Goal: Information Seeking & Learning: Find specific fact

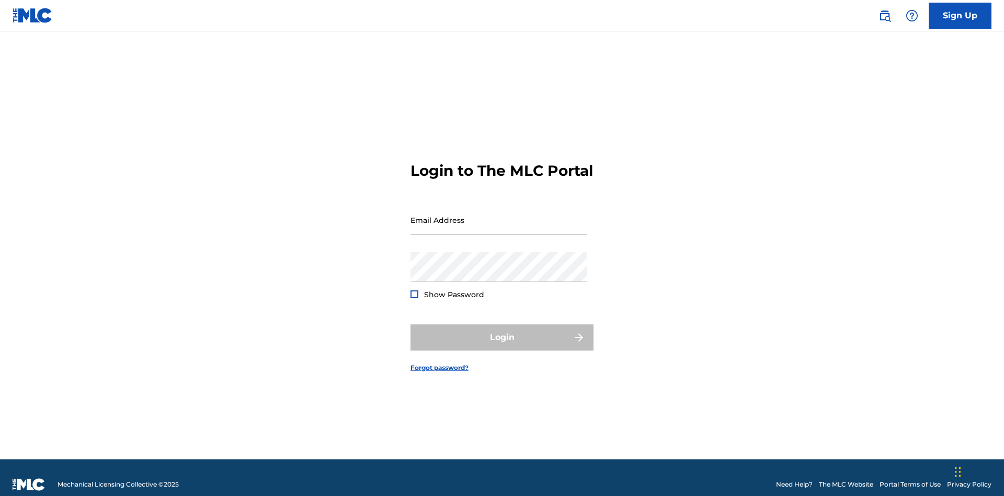
scroll to position [14, 0]
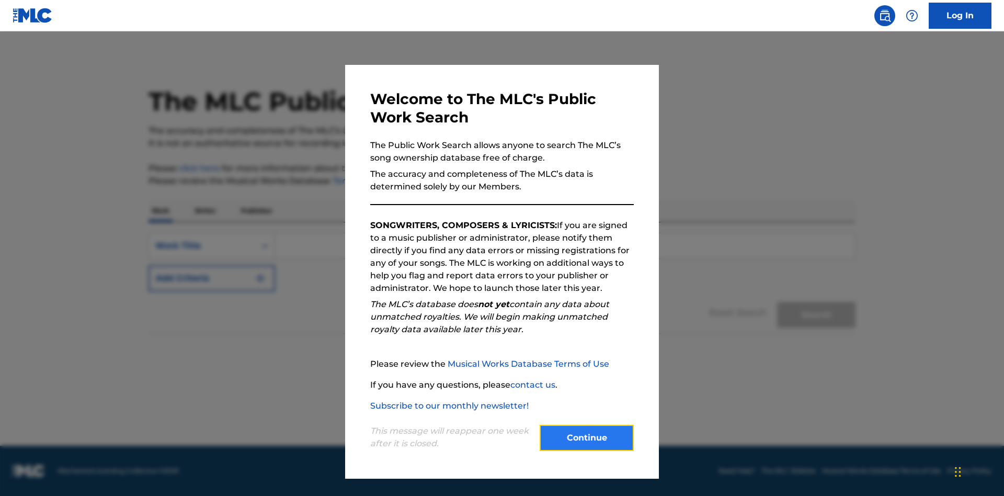
click at [587, 438] on button "Continue" at bounding box center [587, 438] width 94 height 26
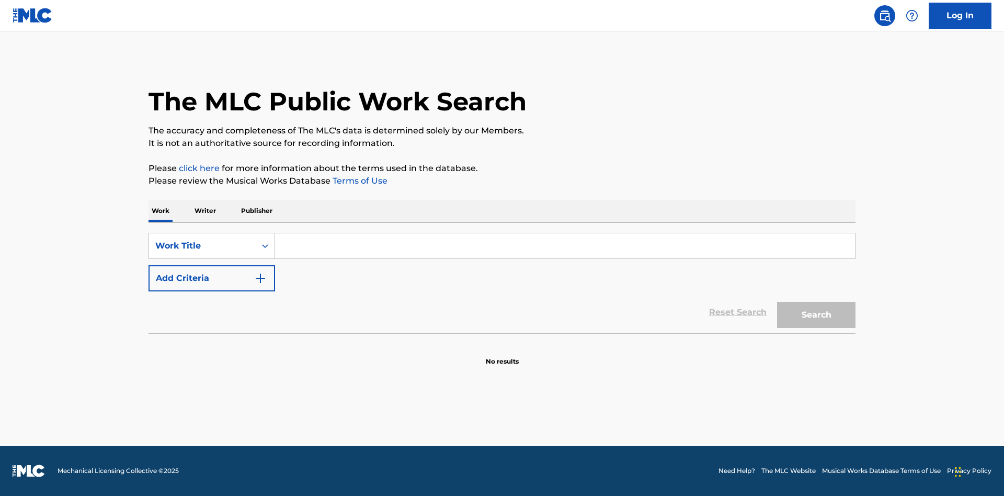
click at [565, 246] on input "Search Form" at bounding box center [565, 245] width 580 height 25
type input "MENEAME"
click at [816, 315] on button "Search" at bounding box center [816, 315] width 78 height 26
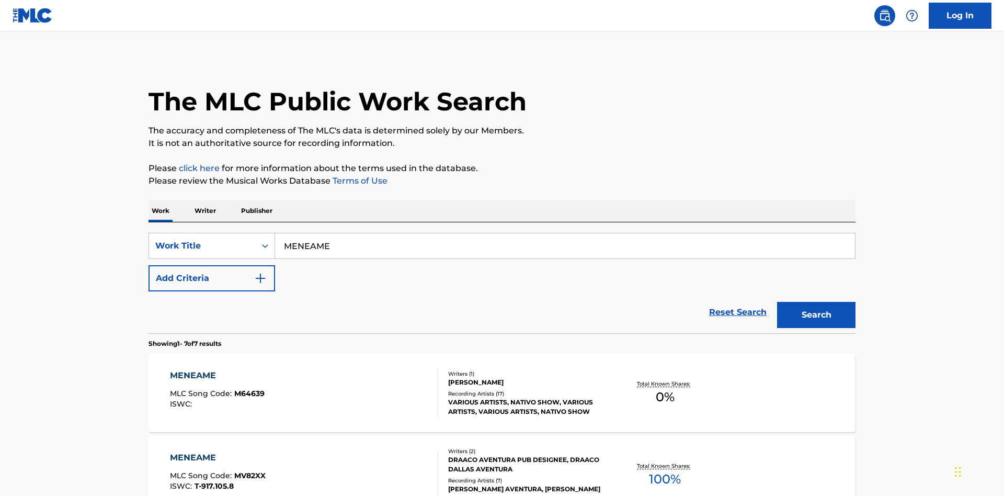
scroll to position [534, 0]
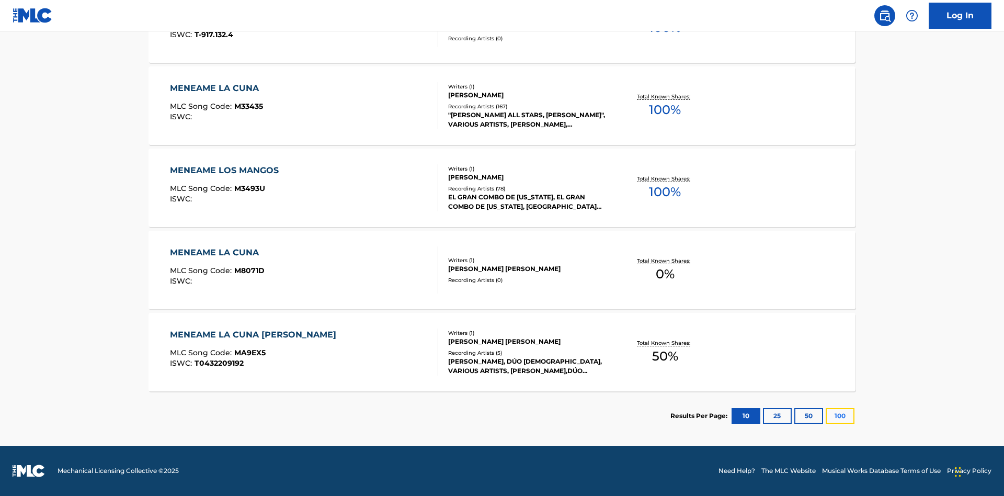
click at [826, 416] on button "100" at bounding box center [840, 416] width 29 height 16
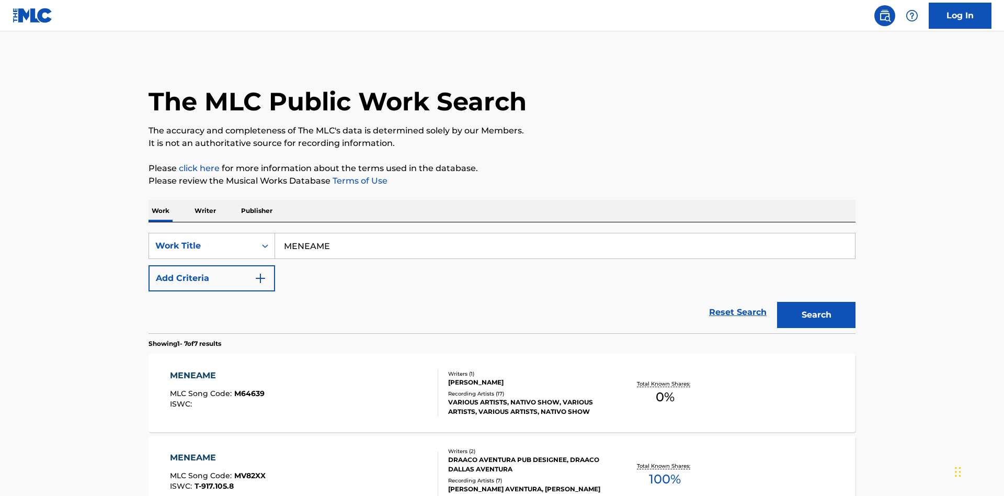
scroll to position [389, 0]
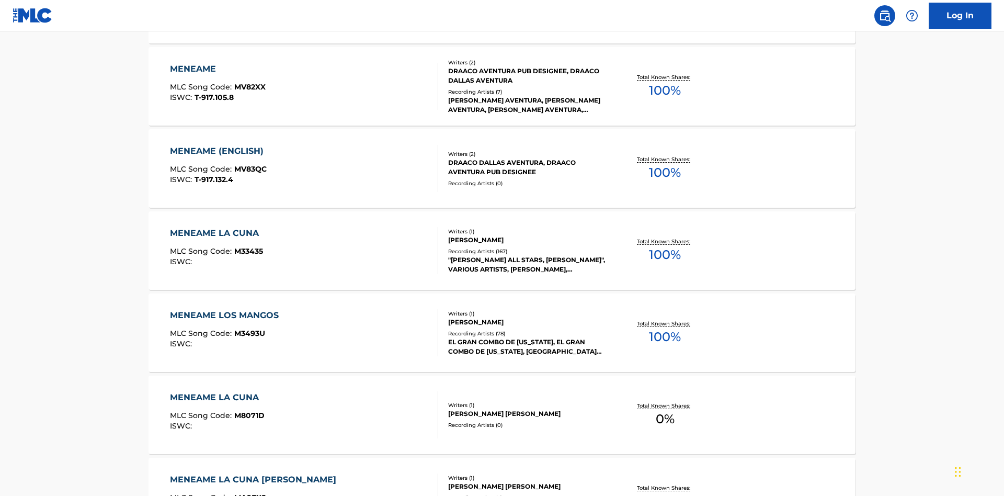
click at [217, 69] on div "MENEAME" at bounding box center [218, 69] width 96 height 13
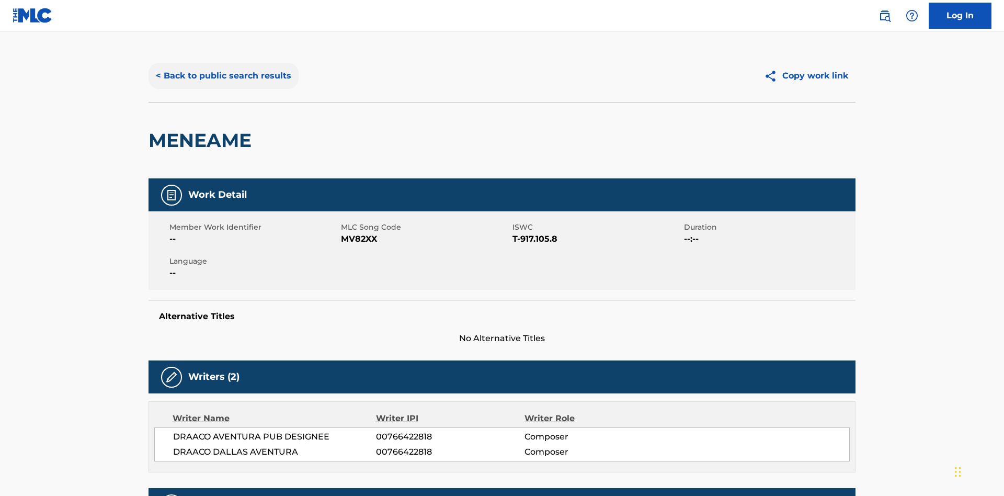
click at [222, 76] on button "< Back to public search results" at bounding box center [224, 76] width 150 height 26
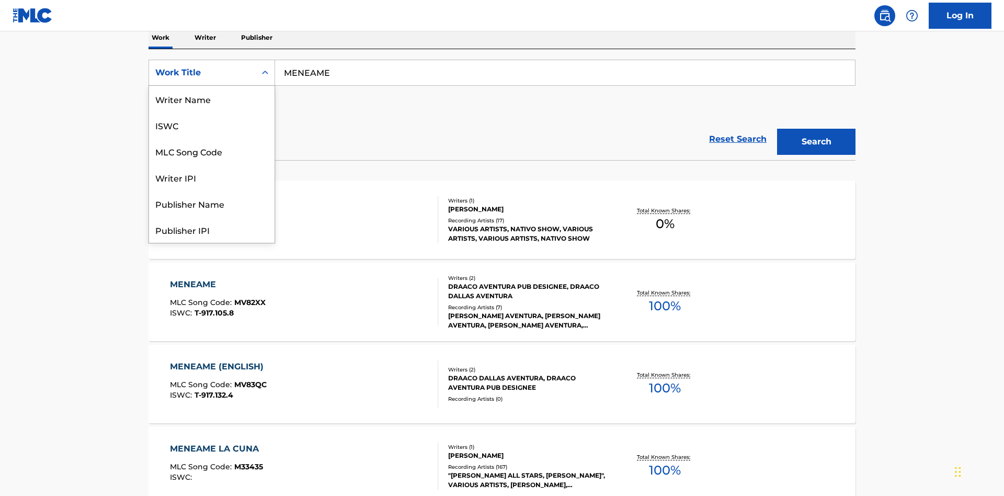
scroll to position [52, 0]
click at [212, 86] on div "ISWC" at bounding box center [212, 73] width 126 height 26
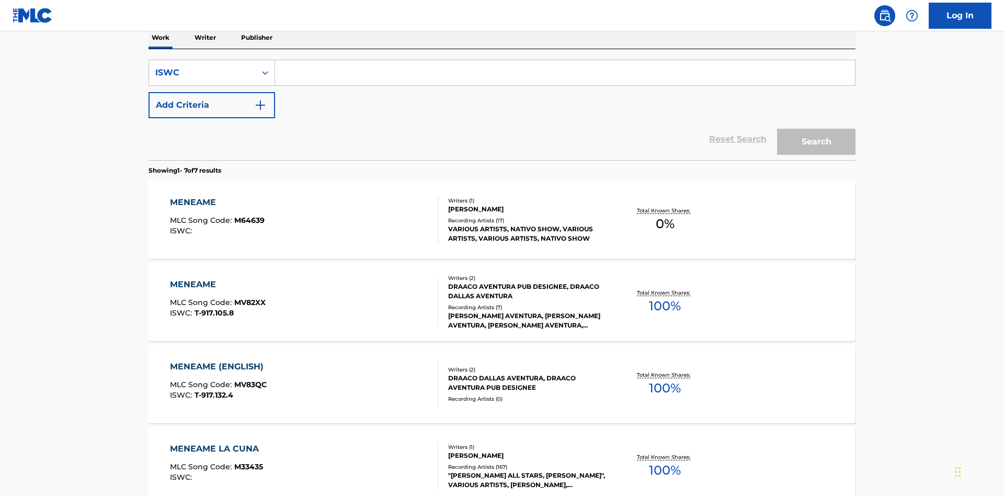
scroll to position [0, 0]
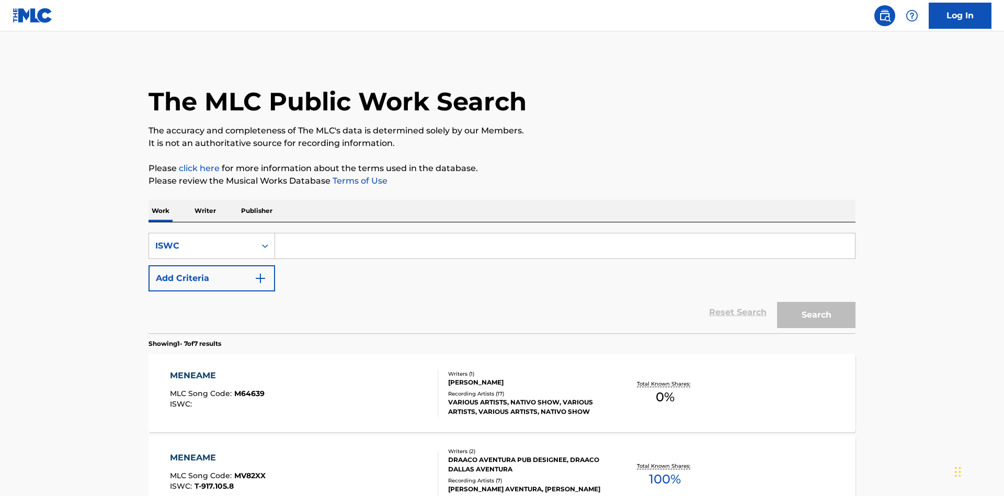
click at [565, 233] on input "Search Form" at bounding box center [565, 245] width 580 height 25
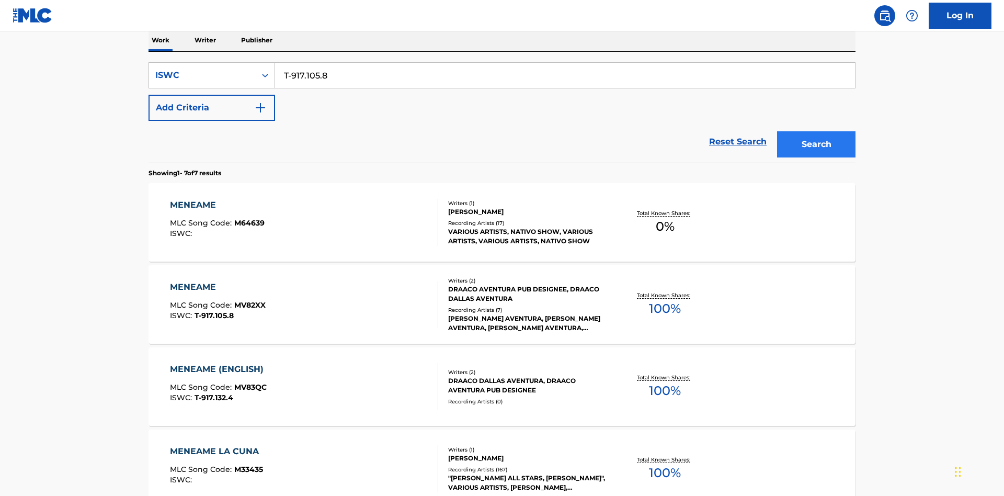
type input "T-917.105.8"
click at [816, 131] on button "Search" at bounding box center [816, 144] width 78 height 26
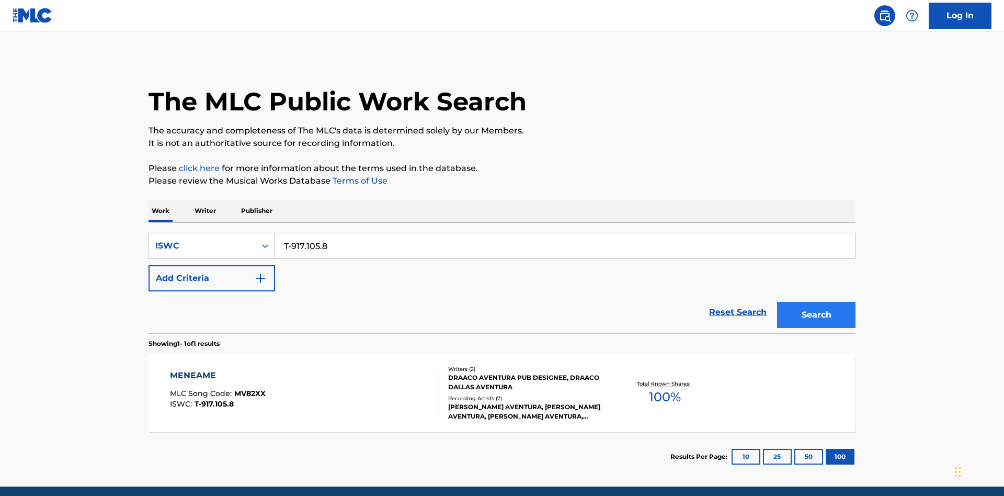
scroll to position [41, 0]
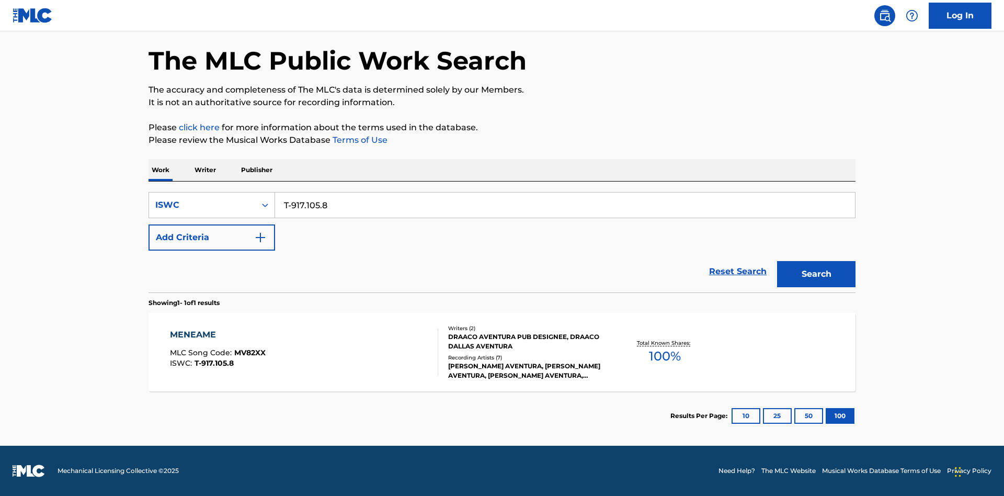
click at [217, 335] on div "MENEAME" at bounding box center [218, 334] width 96 height 13
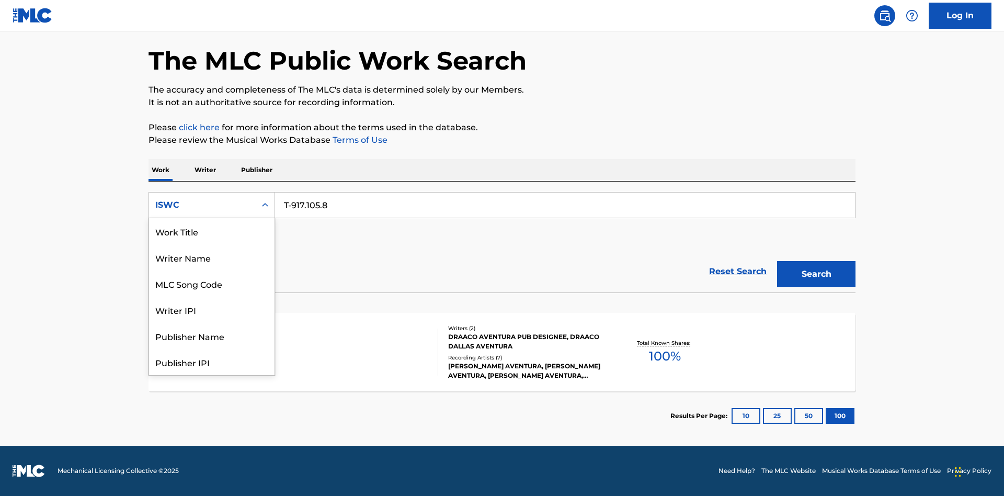
scroll to position [52, 0]
click at [212, 231] on div "MLC Song Code" at bounding box center [212, 231] width 126 height 26
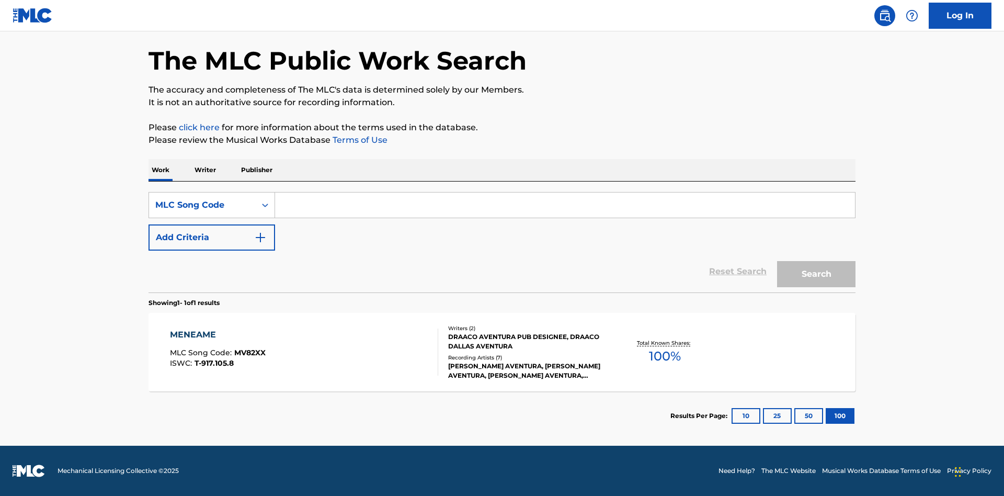
click at [565, 205] on input "Search Form" at bounding box center [565, 204] width 580 height 25
type input "MV82XX"
click at [816, 274] on button "Search" at bounding box center [816, 274] width 78 height 26
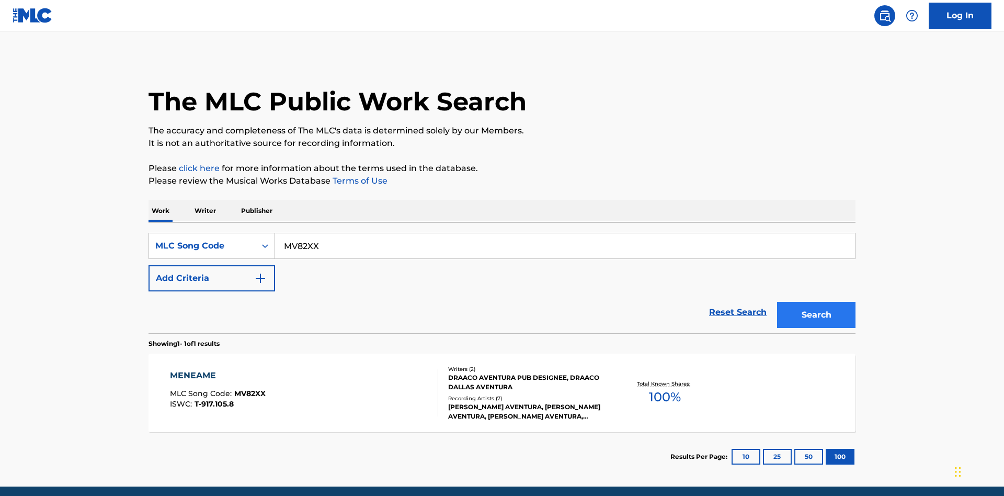
scroll to position [41, 0]
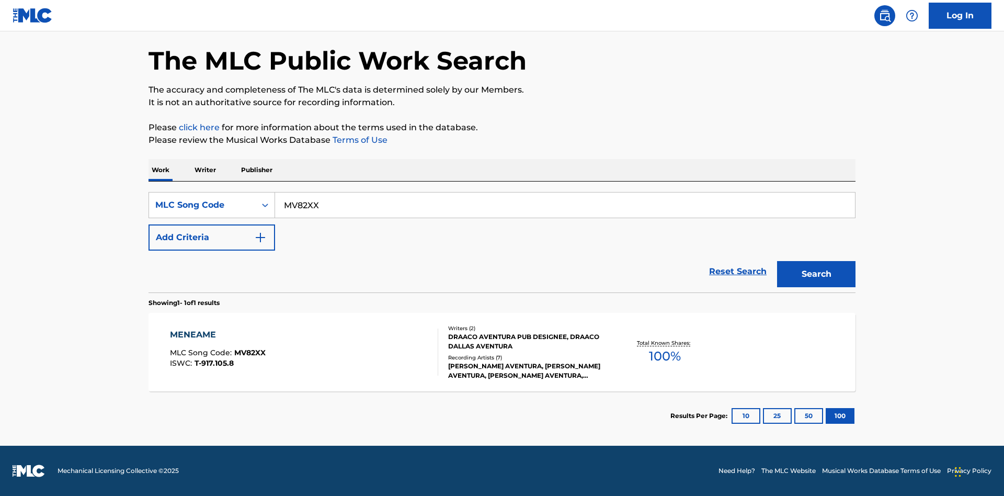
click at [217, 335] on div "MENEAME" at bounding box center [218, 334] width 96 height 13
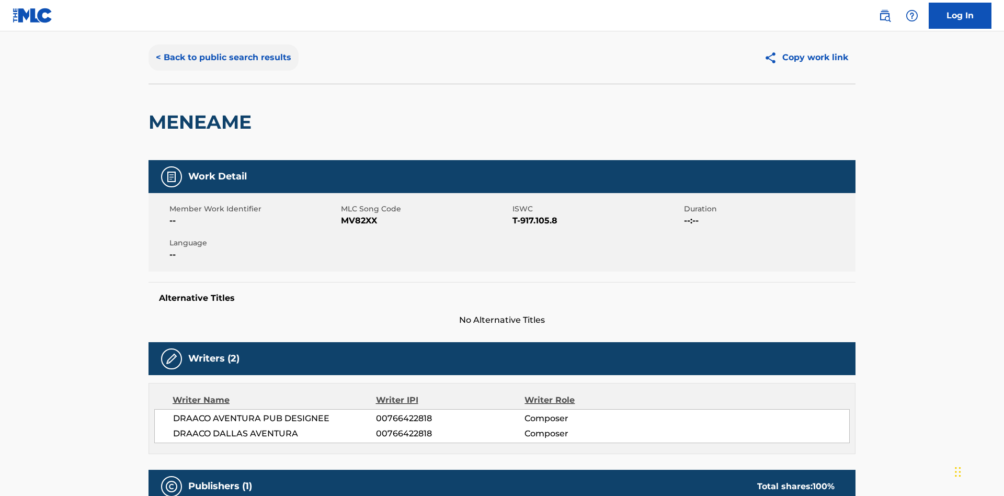
click at [222, 71] on button "< Back to public search results" at bounding box center [224, 57] width 150 height 26
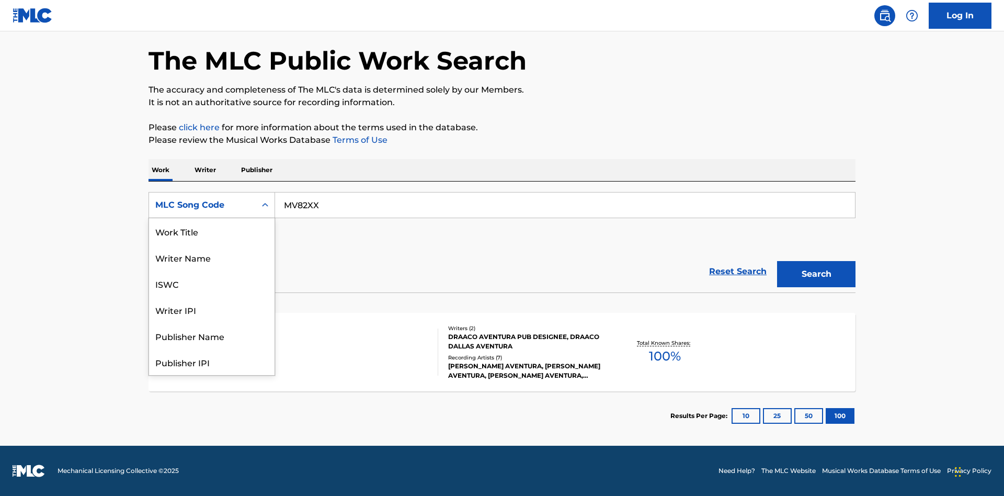
scroll to position [52, 0]
click at [212, 218] on div "Writer Name" at bounding box center [212, 205] width 126 height 26
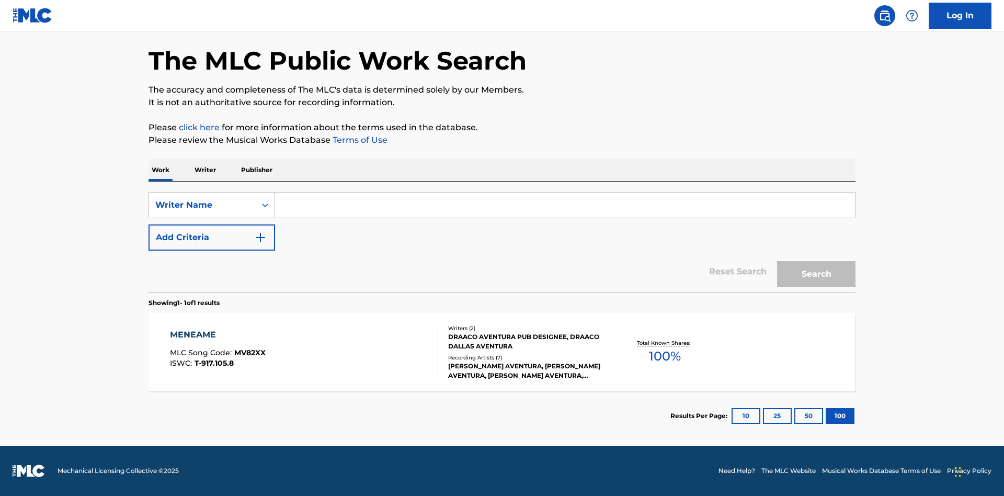
scroll to position [0, 0]
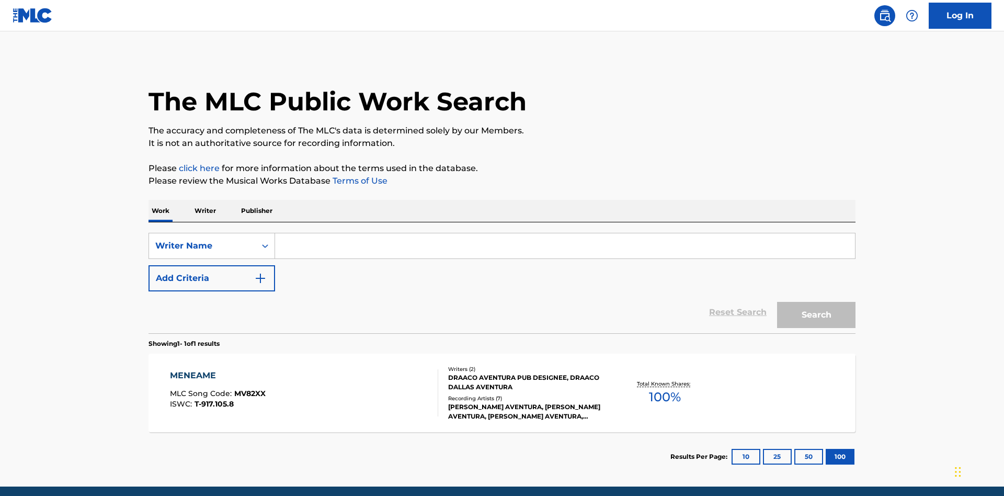
click at [565, 233] on input "Search Form" at bounding box center [565, 245] width 580 height 25
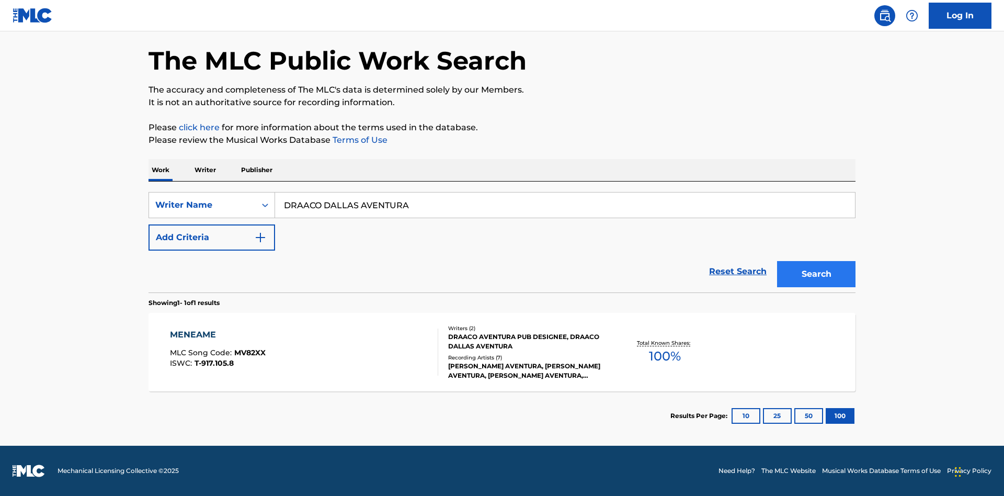
type input "DRAACO DALLAS AVENTURA"
click at [816, 274] on button "Search" at bounding box center [816, 274] width 78 height 26
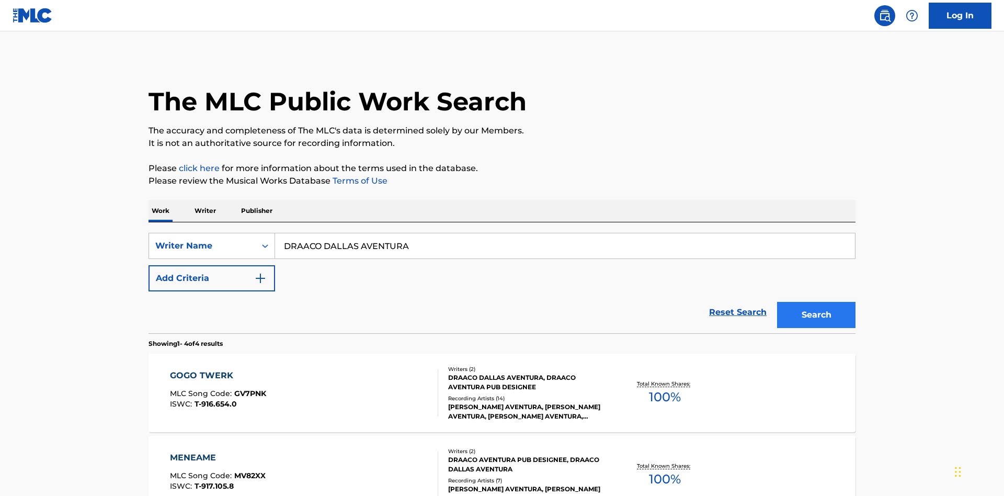
scroll to position [287, 0]
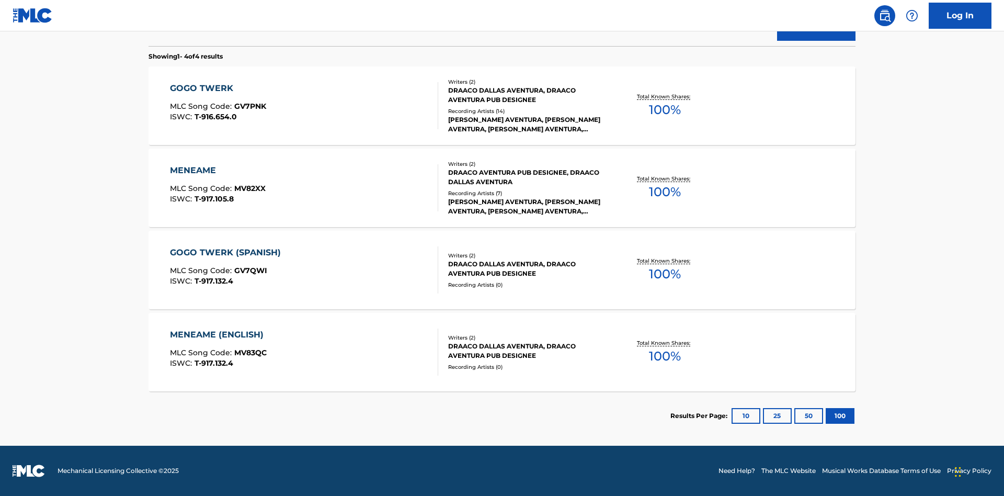
click at [217, 171] on div "MENEAME" at bounding box center [218, 170] width 96 height 13
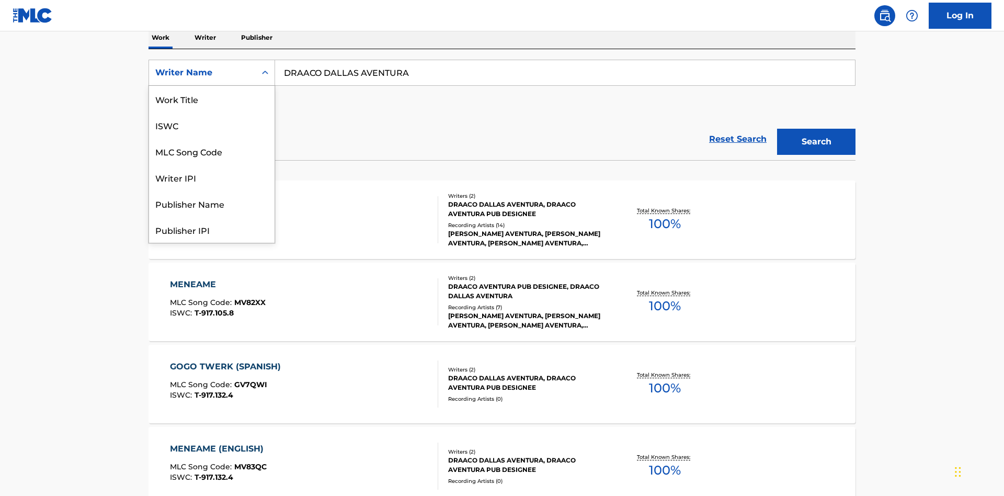
scroll to position [52, 0]
click at [212, 125] on div "Writer IPI" at bounding box center [212, 125] width 126 height 26
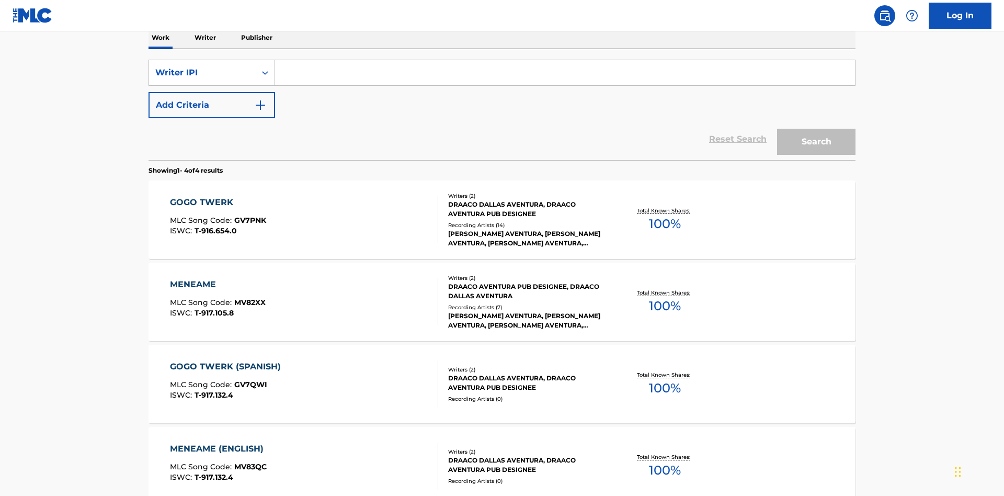
click at [565, 75] on input "Search Form" at bounding box center [565, 72] width 580 height 25
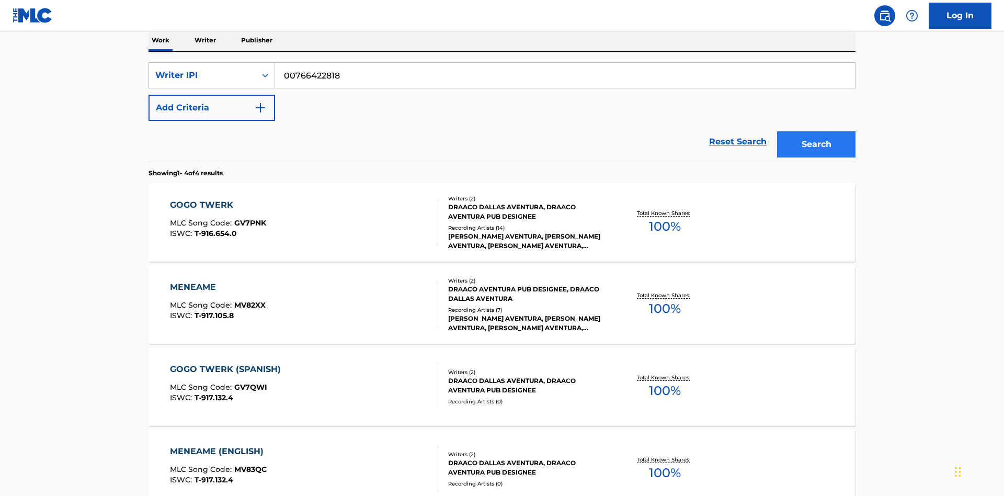
type input "00766422818"
click at [816, 131] on button "Search" at bounding box center [816, 144] width 78 height 26
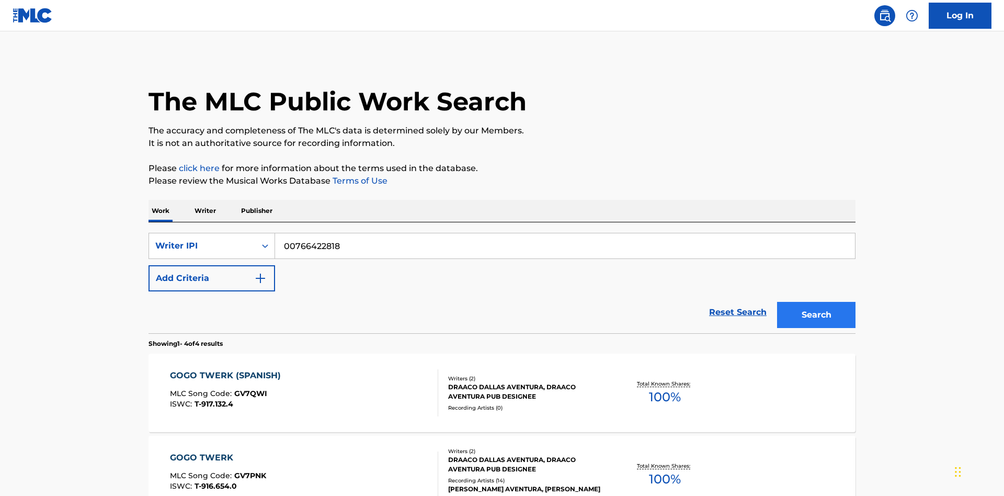
scroll to position [287, 0]
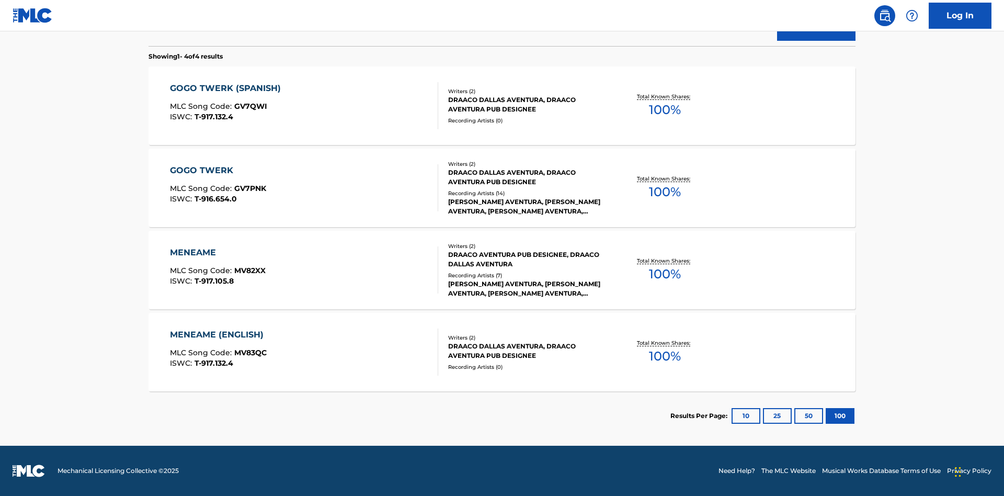
click at [217, 253] on div "MENEAME" at bounding box center [218, 252] width 96 height 13
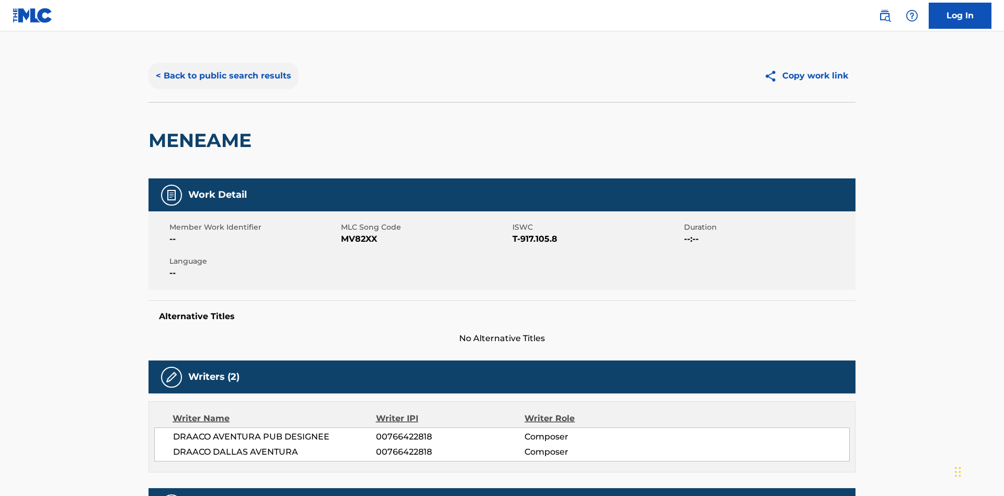
click at [222, 76] on button "< Back to public search results" at bounding box center [224, 76] width 150 height 26
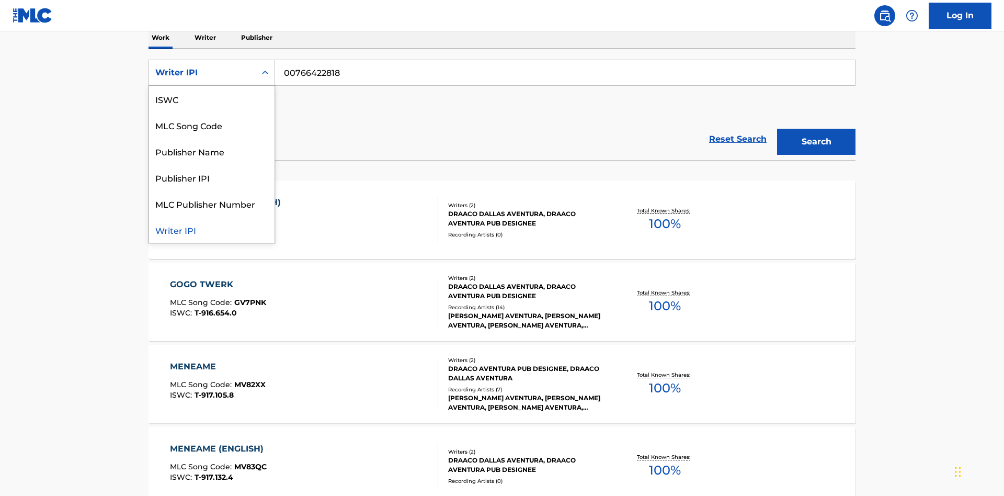
click at [212, 151] on div "Publisher Name" at bounding box center [212, 151] width 126 height 26
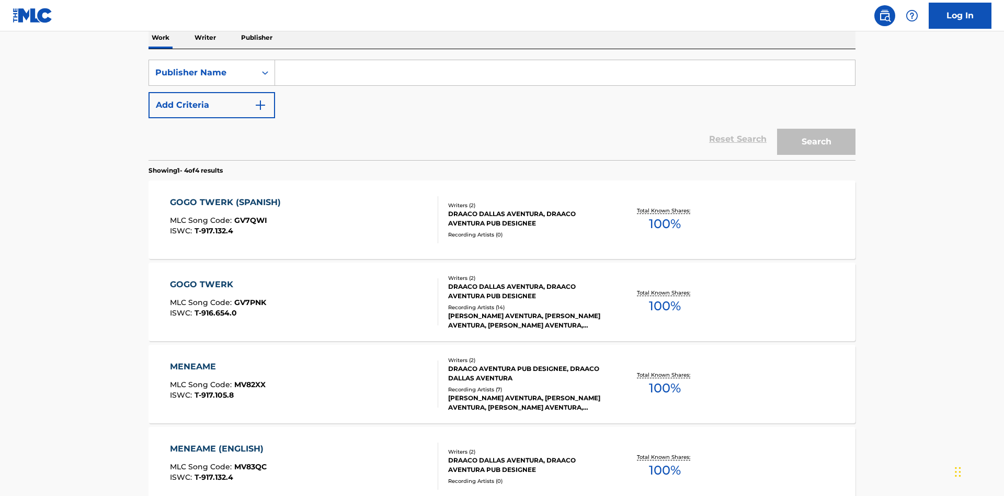
click at [565, 75] on input "Search Form" at bounding box center [565, 72] width 580 height 25
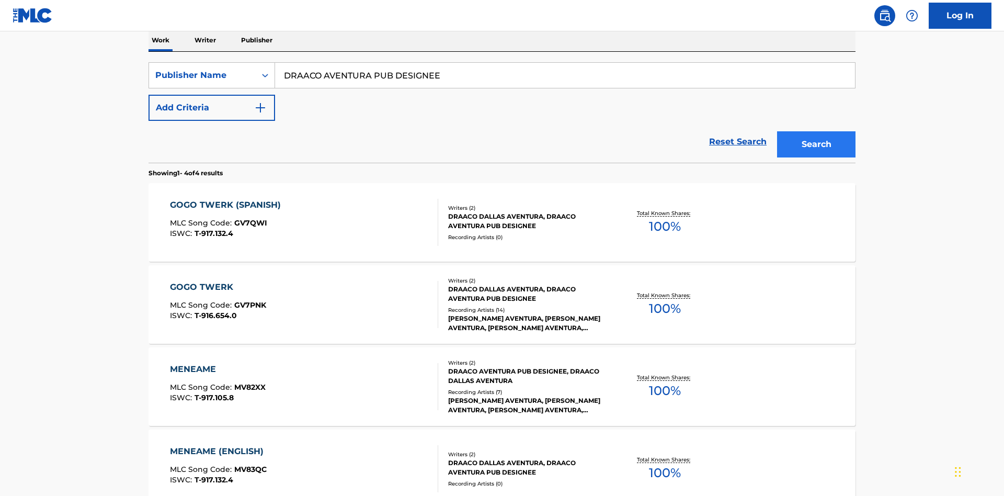
type input "DRAACO AVENTURA PUB DESIGNEE"
click at [816, 131] on button "Search" at bounding box center [816, 144] width 78 height 26
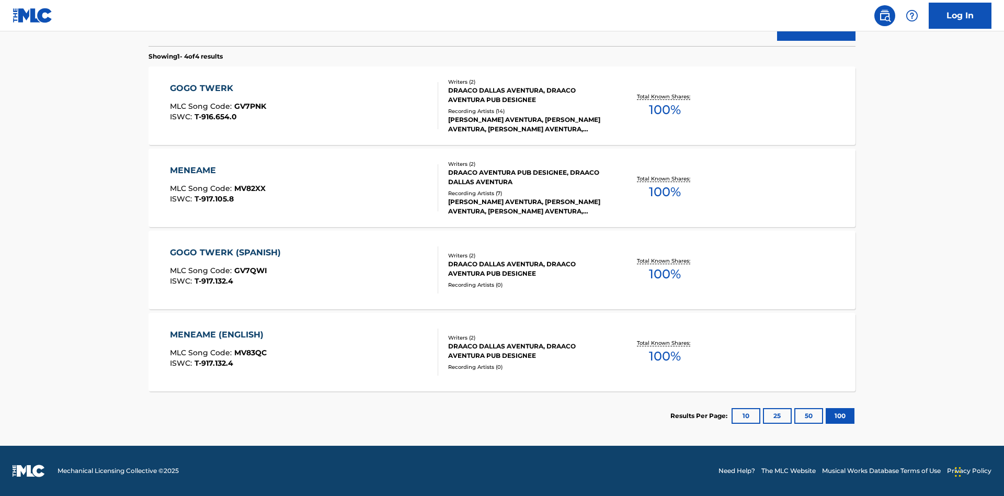
click at [217, 171] on div "MENEAME" at bounding box center [218, 170] width 96 height 13
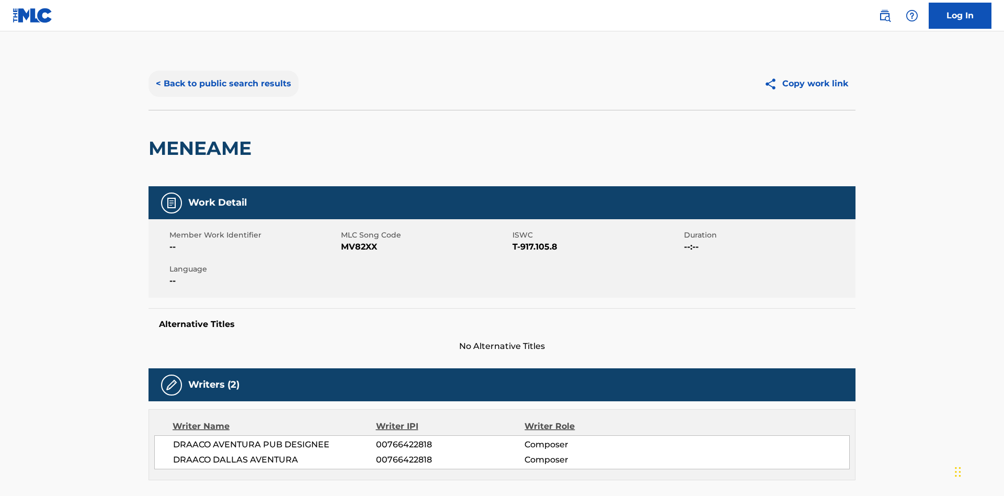
click at [222, 76] on button "< Back to public search results" at bounding box center [224, 84] width 150 height 26
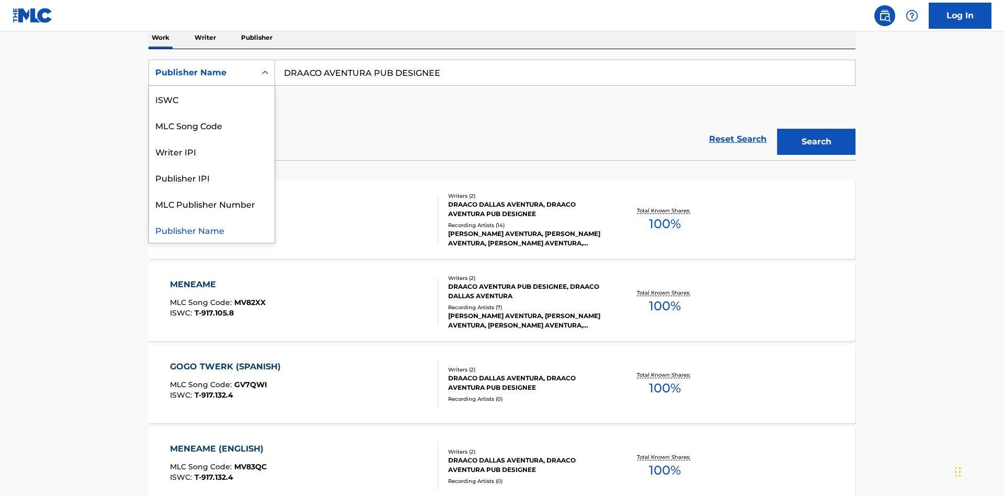
click at [212, 177] on div "Publisher IPI" at bounding box center [212, 177] width 126 height 26
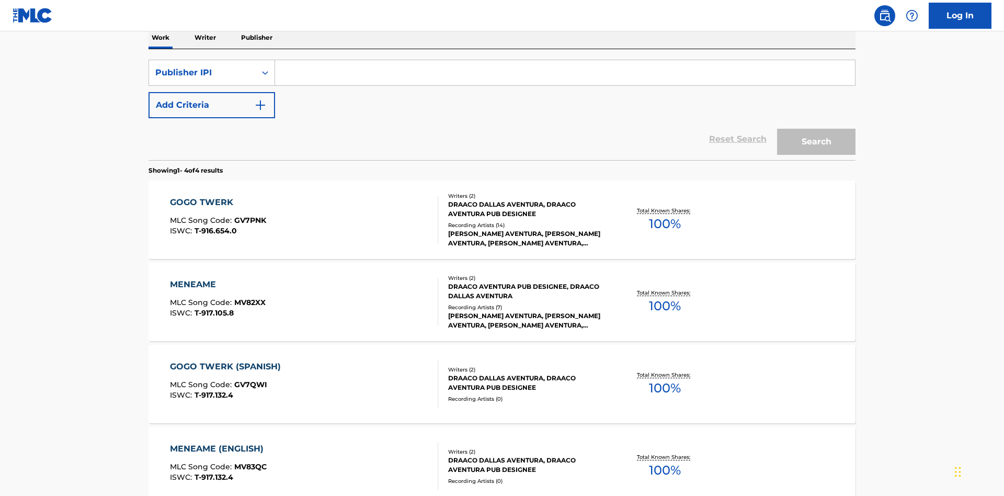
click at [565, 75] on input "Search Form" at bounding box center [565, 72] width 580 height 25
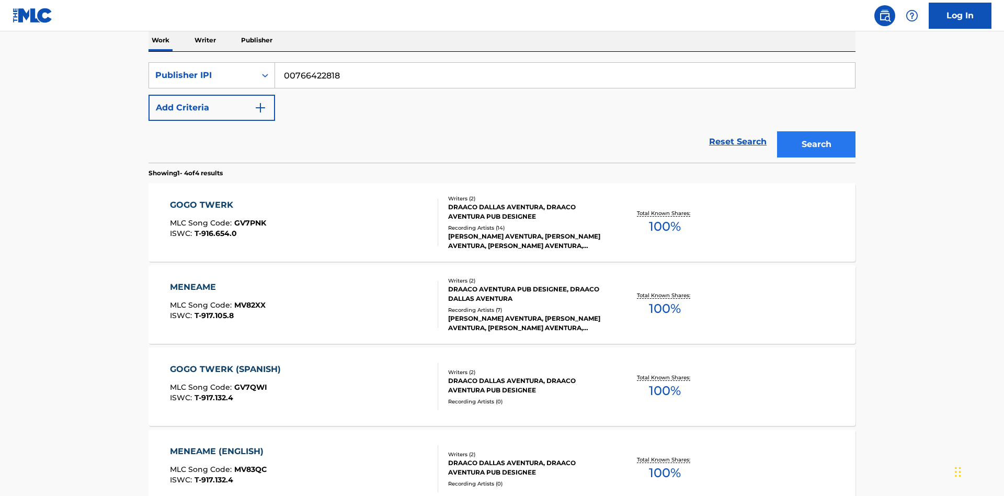
type input "00766422818"
click at [816, 131] on button "Search" at bounding box center [816, 144] width 78 height 26
